Goal: Transaction & Acquisition: Subscribe to service/newsletter

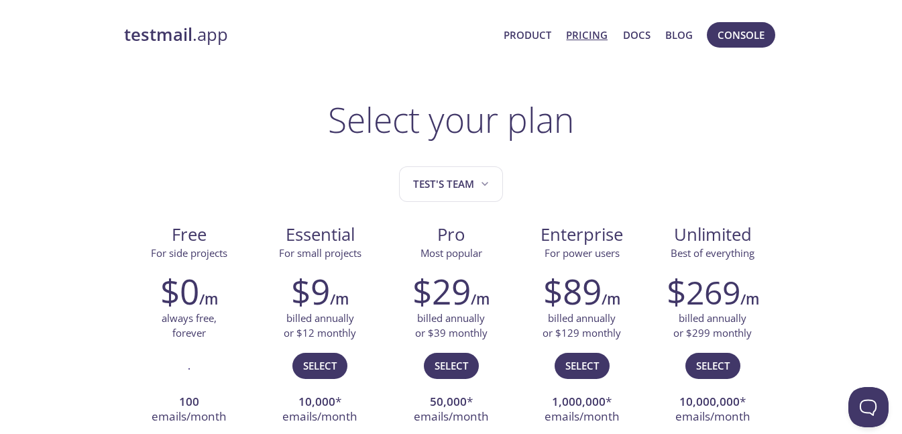
click at [188, 34] on strong "testmail" at bounding box center [158, 34] width 68 height 23
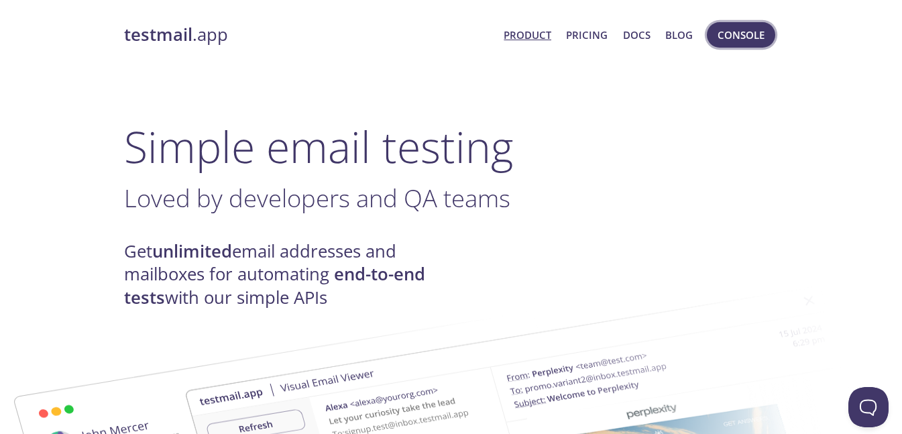
click at [725, 43] on span "Console" at bounding box center [741, 34] width 47 height 17
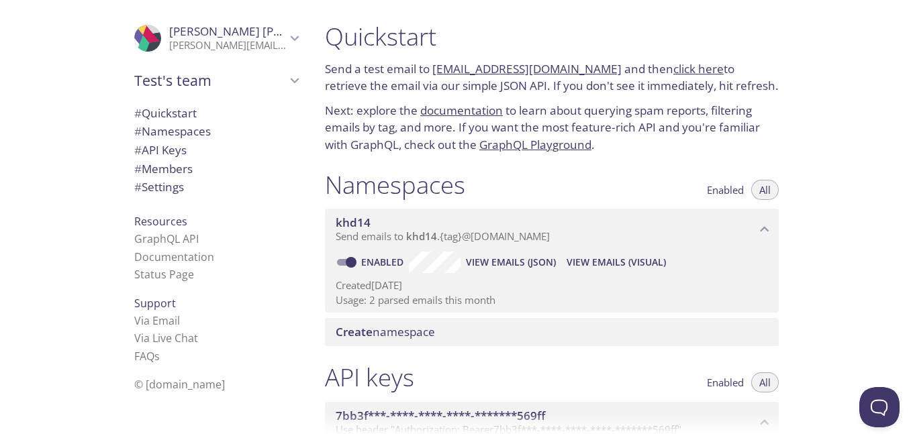
click at [258, 34] on span "[PERSON_NAME]" at bounding box center [227, 31] width 117 height 15
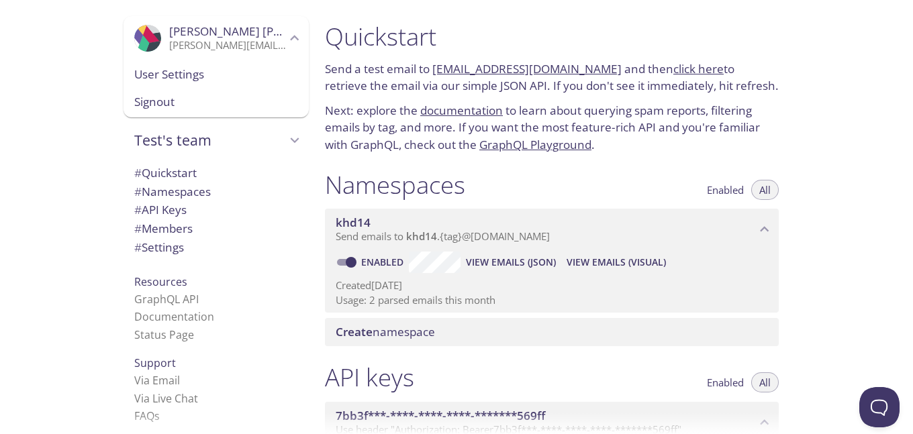
click at [183, 249] on span "# Settings" at bounding box center [216, 247] width 164 height 17
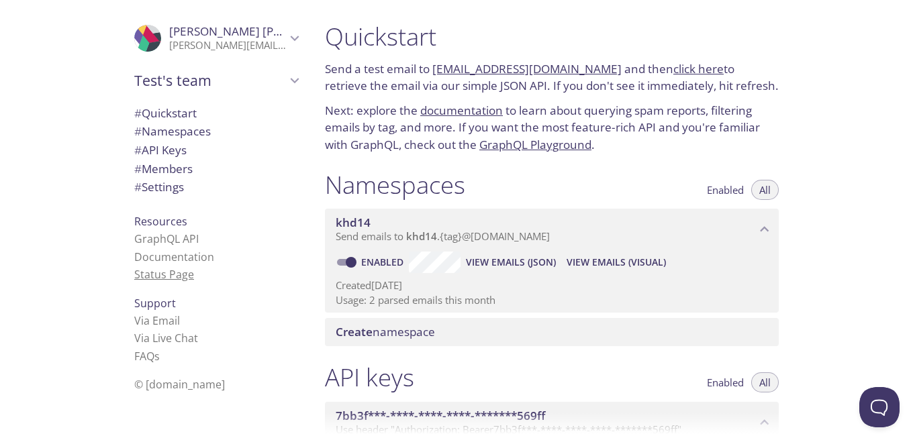
click at [174, 278] on link "Status Page" at bounding box center [164, 274] width 60 height 15
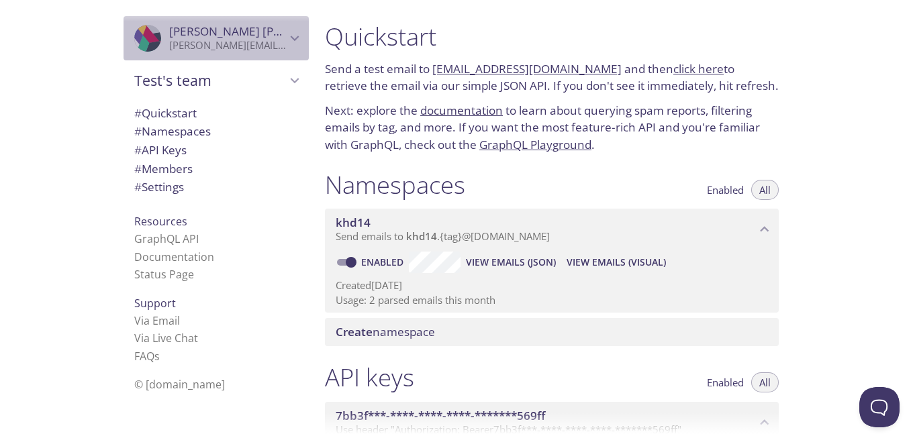
click at [262, 29] on span "[PERSON_NAME]" at bounding box center [227, 31] width 117 height 15
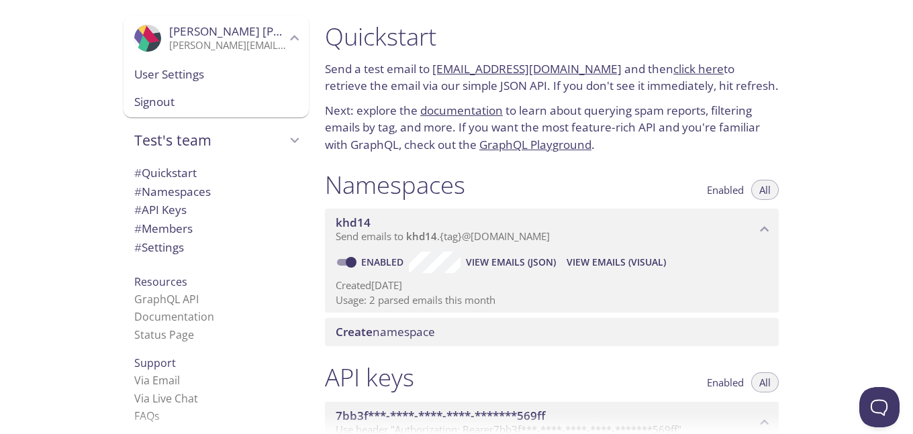
click at [210, 251] on span "# Settings" at bounding box center [216, 247] width 164 height 17
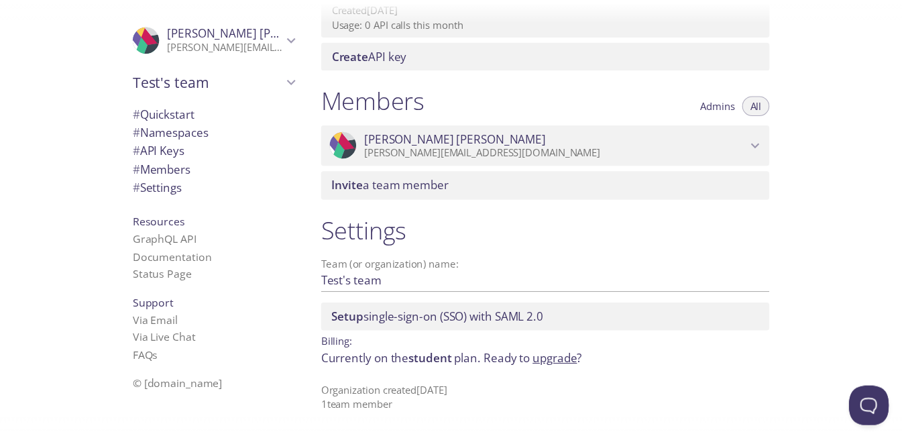
scroll to position [520, 0]
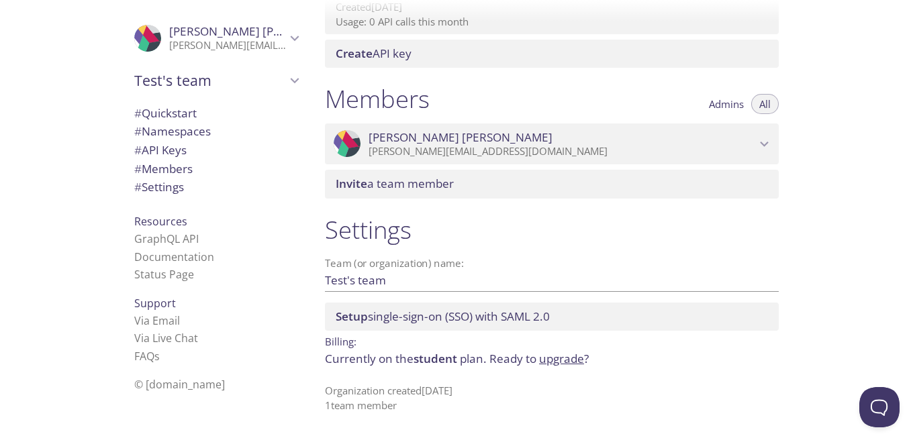
click at [163, 381] on span "© [DOMAIN_NAME]" at bounding box center [179, 384] width 91 height 15
click at [168, 385] on span "© [DOMAIN_NAME]" at bounding box center [179, 384] width 91 height 15
drag, startPoint x: 323, startPoint y: 360, endPoint x: 587, endPoint y: 354, distance: 263.8
click at [587, 354] on div "Settings Team (or organization) name: Test's team Save Setup single-sign-on (SS…" at bounding box center [551, 314] width 475 height 214
click at [559, 361] on link "upgrade" at bounding box center [561, 358] width 45 height 15
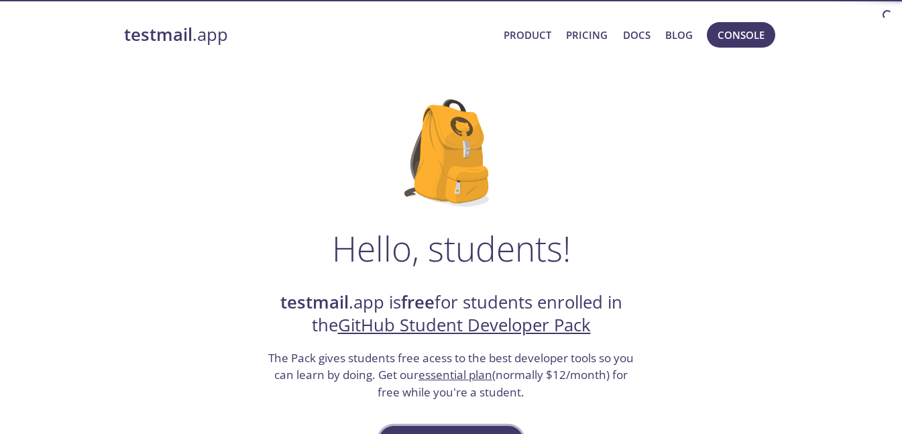
scroll to position [161, 0]
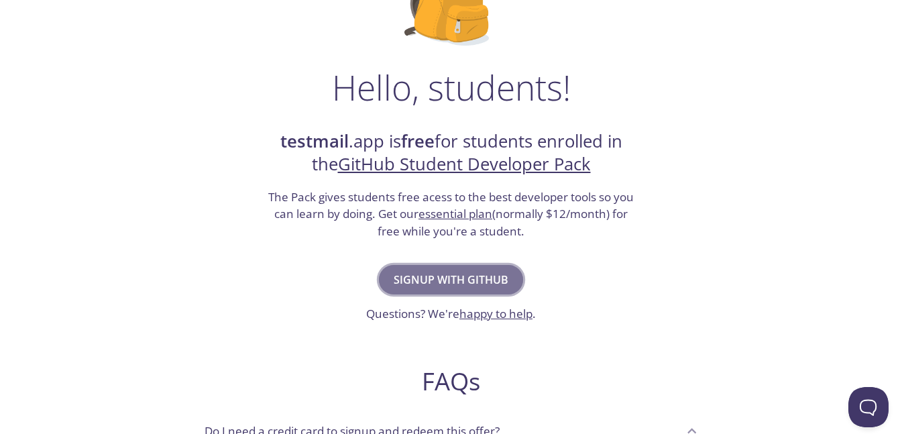
click at [480, 279] on span "Signup with GitHub" at bounding box center [451, 279] width 115 height 19
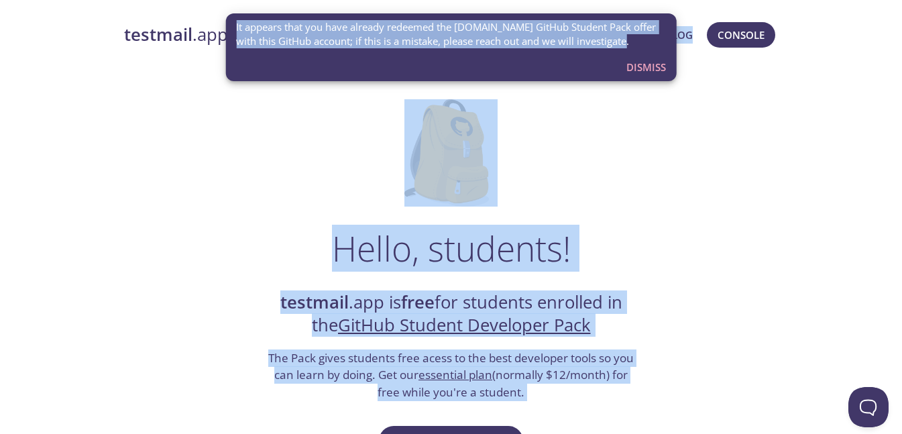
drag, startPoint x: 609, startPoint y: 42, endPoint x: 224, endPoint y: 30, distance: 384.6
click at [488, 58] on div "It appears that you have already redeemed the testmail.app GitHub Student Pack …" at bounding box center [451, 47] width 452 height 68
click at [511, 40] on span "It appears that you have already redeemed the testmail.app GitHub Student Pack …" at bounding box center [451, 34] width 430 height 29
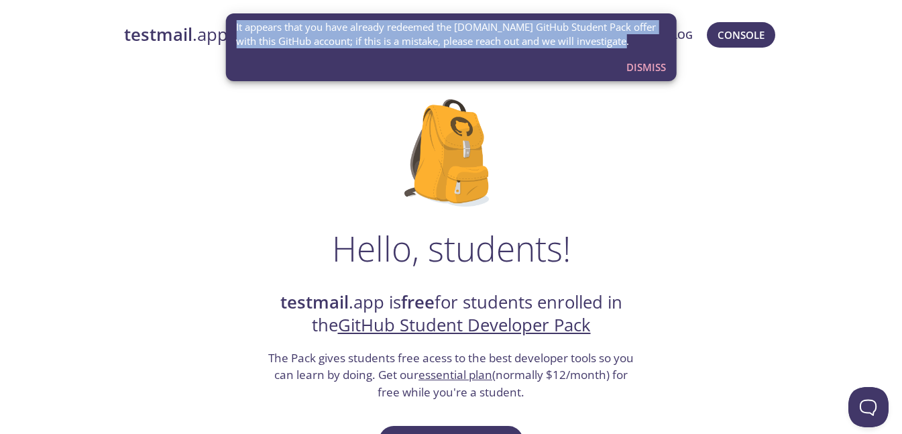
drag, startPoint x: 618, startPoint y: 44, endPoint x: 246, endPoint y: 19, distance: 373.3
click at [246, 19] on div "It appears that you have already redeemed the testmail.app GitHub Student Pack …" at bounding box center [451, 35] width 430 height 40
copy span "It appears that you have already redeemed the testmail.app GitHub Student Pack …"
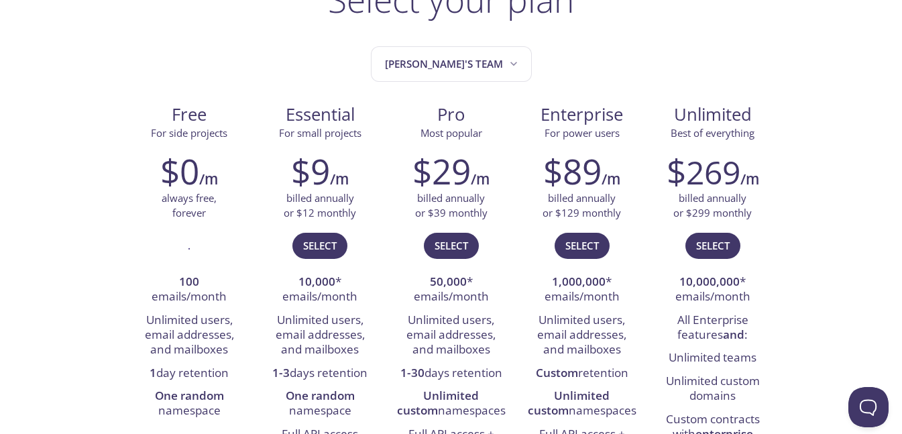
scroll to position [161, 0]
